Goal: Information Seeking & Learning: Learn about a topic

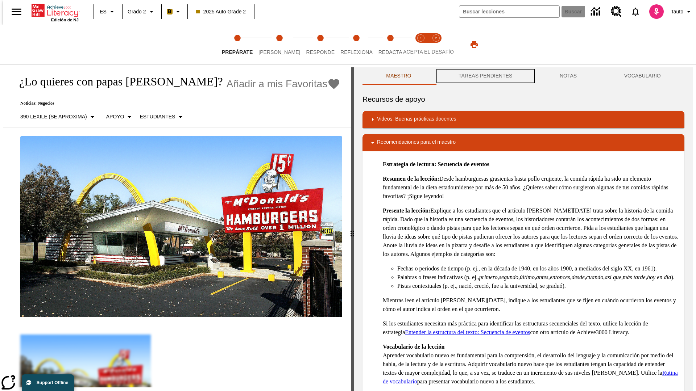
click at [485, 76] on button "TAREAS PENDIENTES" at bounding box center [485, 75] width 101 height 17
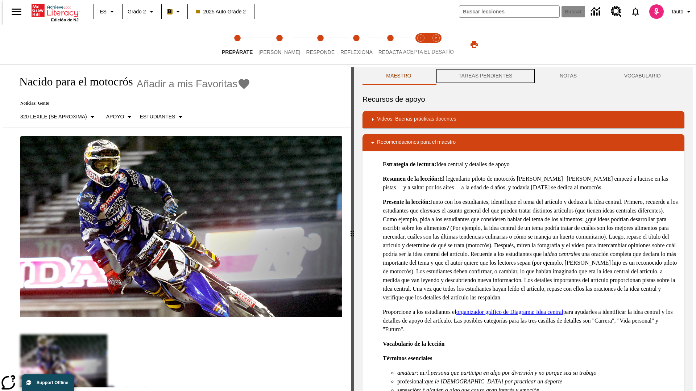
click at [485, 76] on button "TAREAS PENDIENTES" at bounding box center [485, 75] width 101 height 17
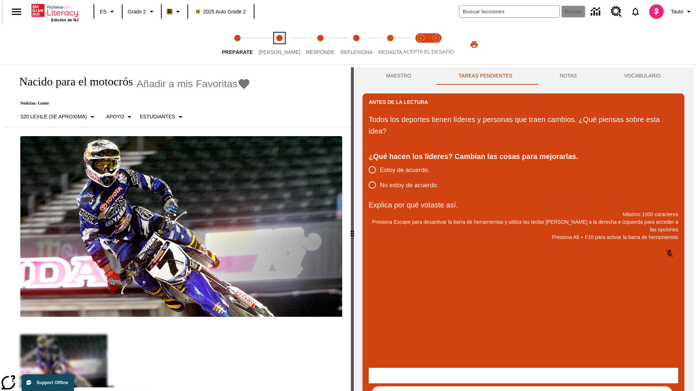
click at [273, 45] on span "[PERSON_NAME]" at bounding box center [279, 49] width 42 height 13
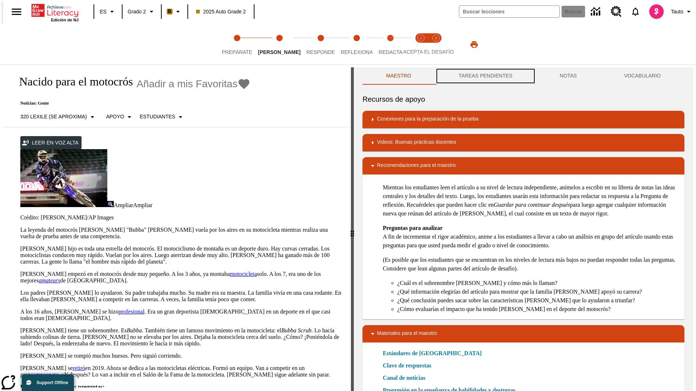
scroll to position [0, 0]
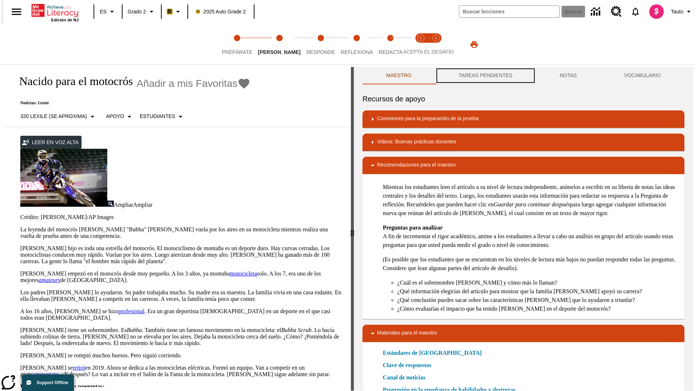
click at [485, 76] on button "TAREAS PENDIENTES" at bounding box center [485, 75] width 101 height 17
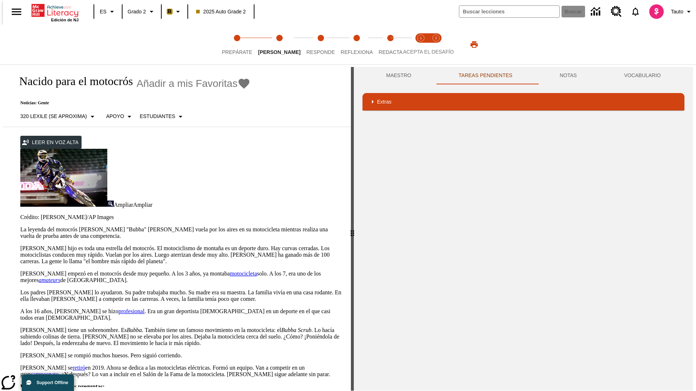
click at [20, 245] on p "James Stewart hijo es toda una estrella del motocrós. El motociclismo de montañ…" at bounding box center [181, 255] width 322 height 20
click at [0, 0] on div "Traducir" at bounding box center [0, 0] width 0 height 0
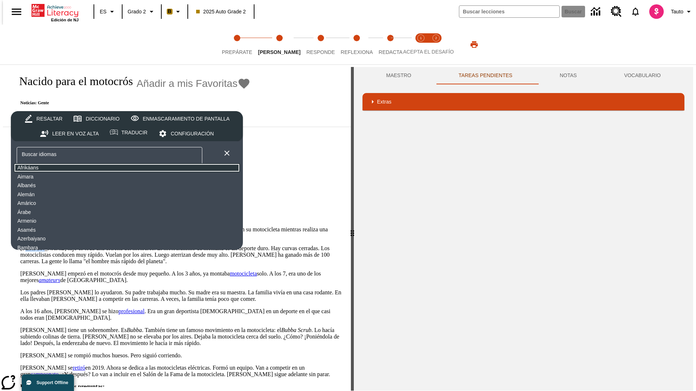
click at [71, 168] on button "Afrikáans" at bounding box center [127, 167] width 226 height 9
